Goal: Task Accomplishment & Management: Use online tool/utility

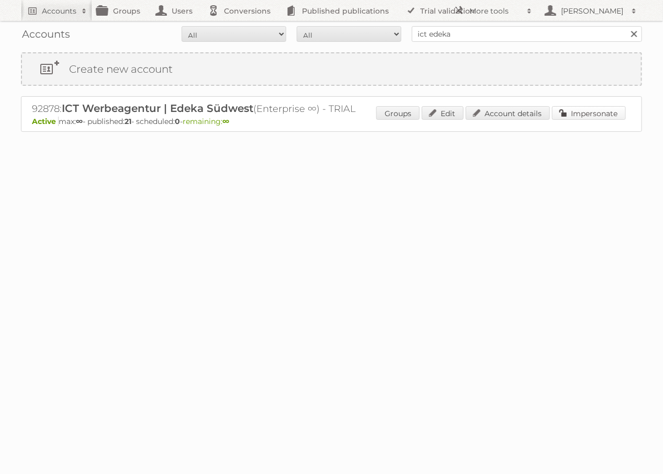
click at [577, 110] on link "Impersonate" at bounding box center [589, 113] width 74 height 14
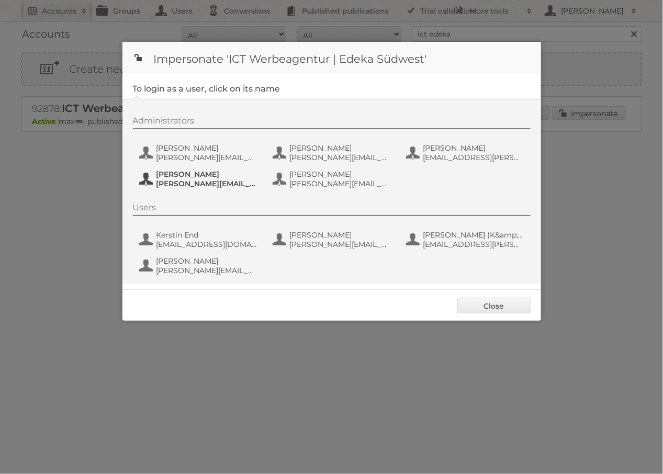
click at [146, 172] on button "Oliver Weil Oliver.Weil@ictwerbung.de" at bounding box center [199, 179] width 123 height 21
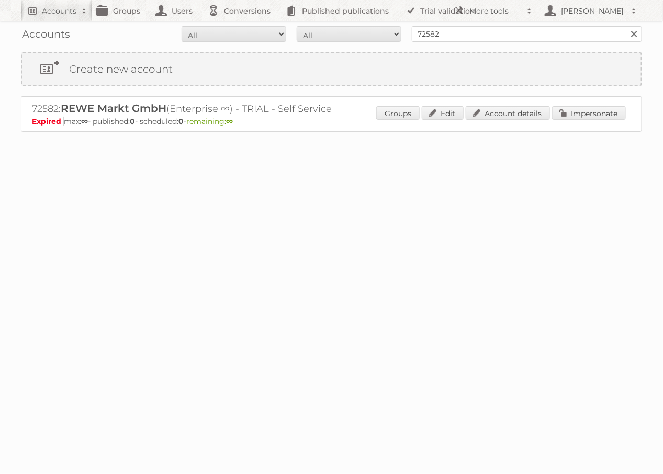
click at [582, 104] on div "72582: REWE Markt GmbH (Enterprise ∞) - TRIAL - Self Service Expired max: ∞ - p…" at bounding box center [331, 114] width 621 height 36
click at [590, 120] on div "Groups Edit Account details Impersonate" at bounding box center [501, 114] width 250 height 16
click at [496, 49] on div "Accounts All Active Expired Pending All Paid Trials Self service 72582 Search C…" at bounding box center [331, 92] width 663 height 184
click at [496, 36] on input "72582" at bounding box center [527, 34] width 230 height 16
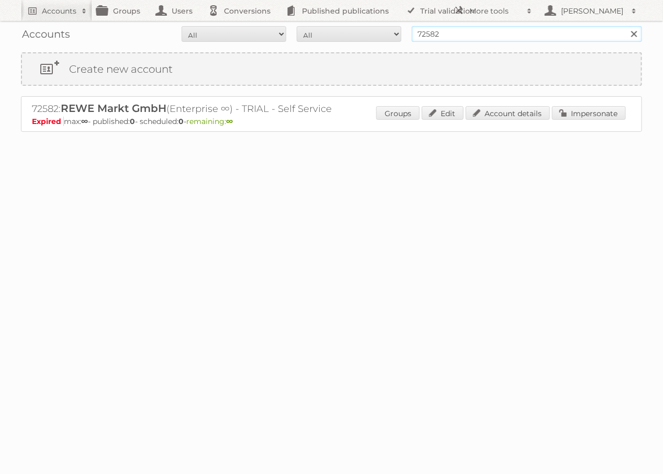
click at [496, 36] on input "72582" at bounding box center [527, 34] width 230 height 16
type input "ict edeka"
click at [626, 26] on input "Search" at bounding box center [634, 34] width 16 height 16
click at [596, 114] on link "Impersonate" at bounding box center [589, 113] width 74 height 14
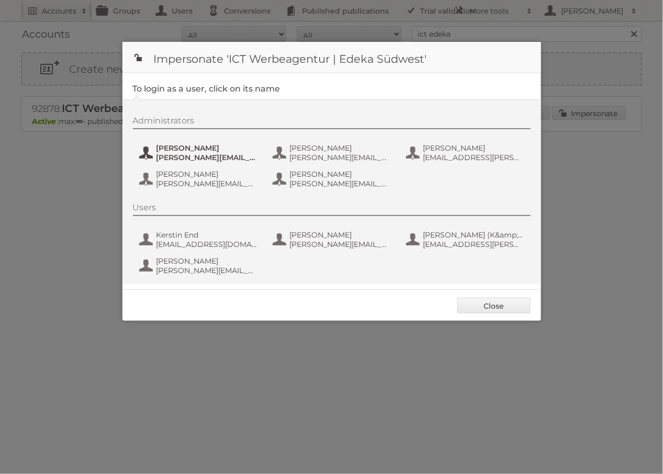
click at [200, 159] on span "benjamin.discher@ictwerbung.de" at bounding box center [207, 157] width 102 height 9
